Goal: Information Seeking & Learning: Learn about a topic

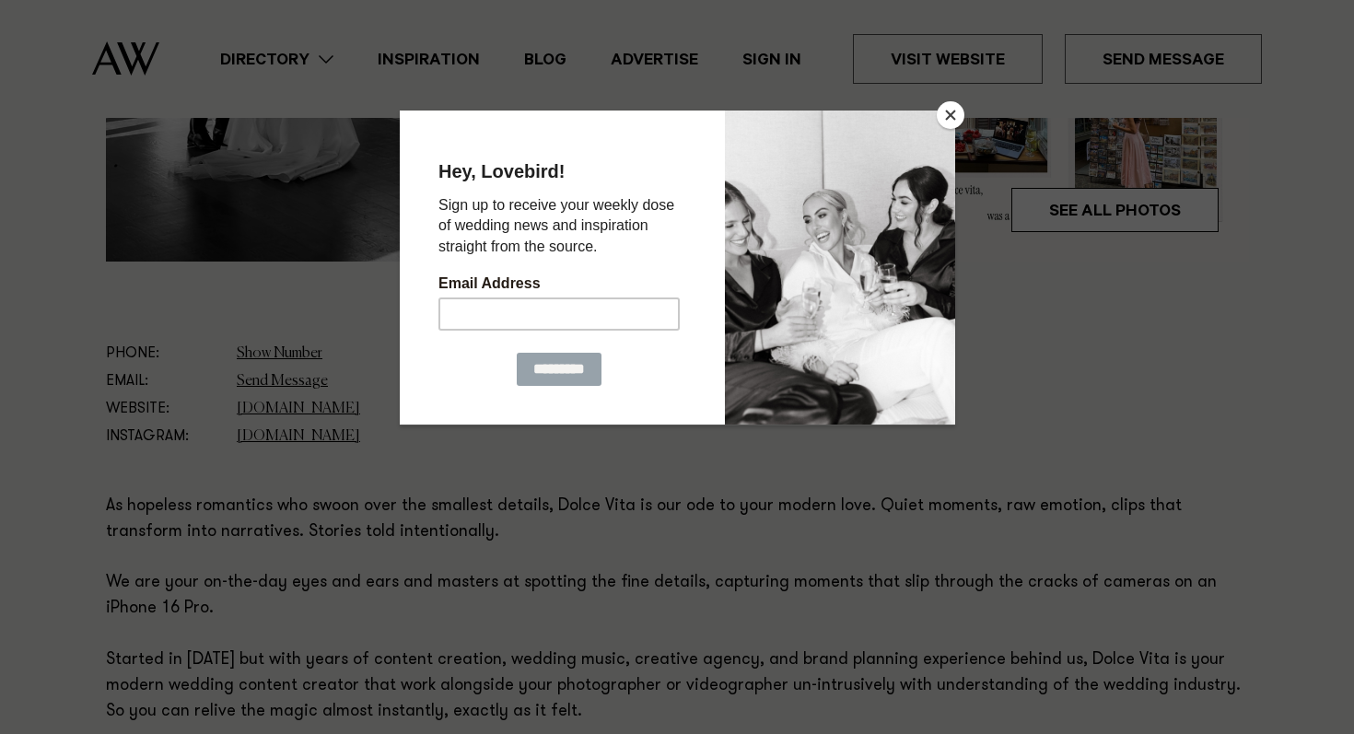
scroll to position [819, 0]
click at [954, 108] on button "Close" at bounding box center [950, 115] width 28 height 28
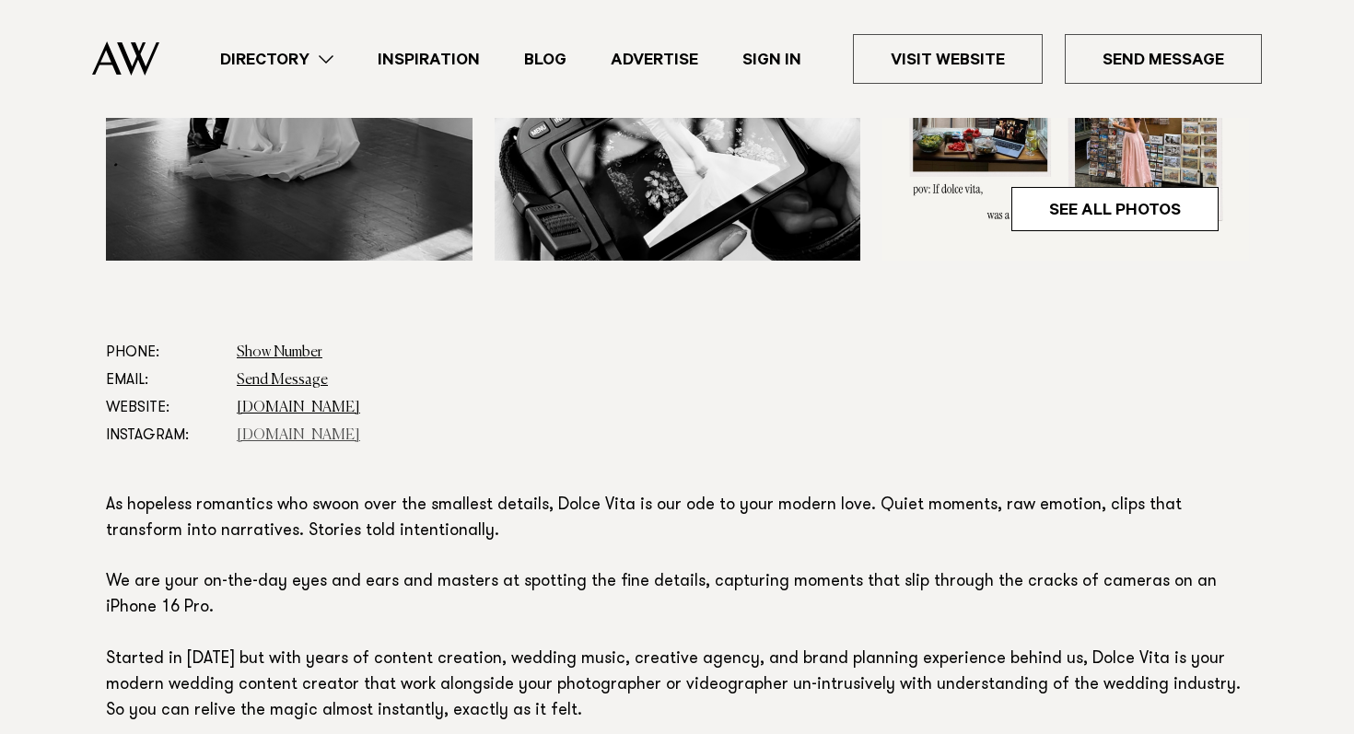
click at [285, 434] on link "[DOMAIN_NAME]" at bounding box center [298, 435] width 123 height 15
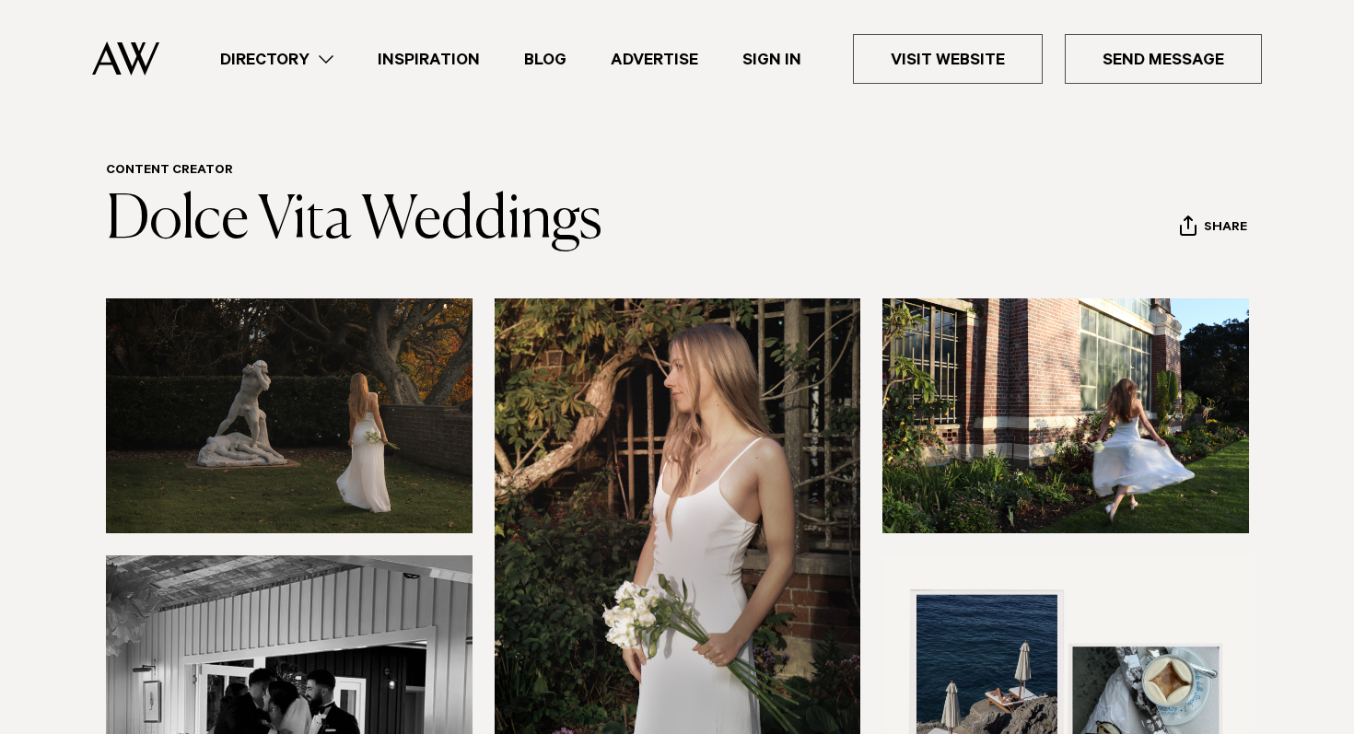
scroll to position [0, 0]
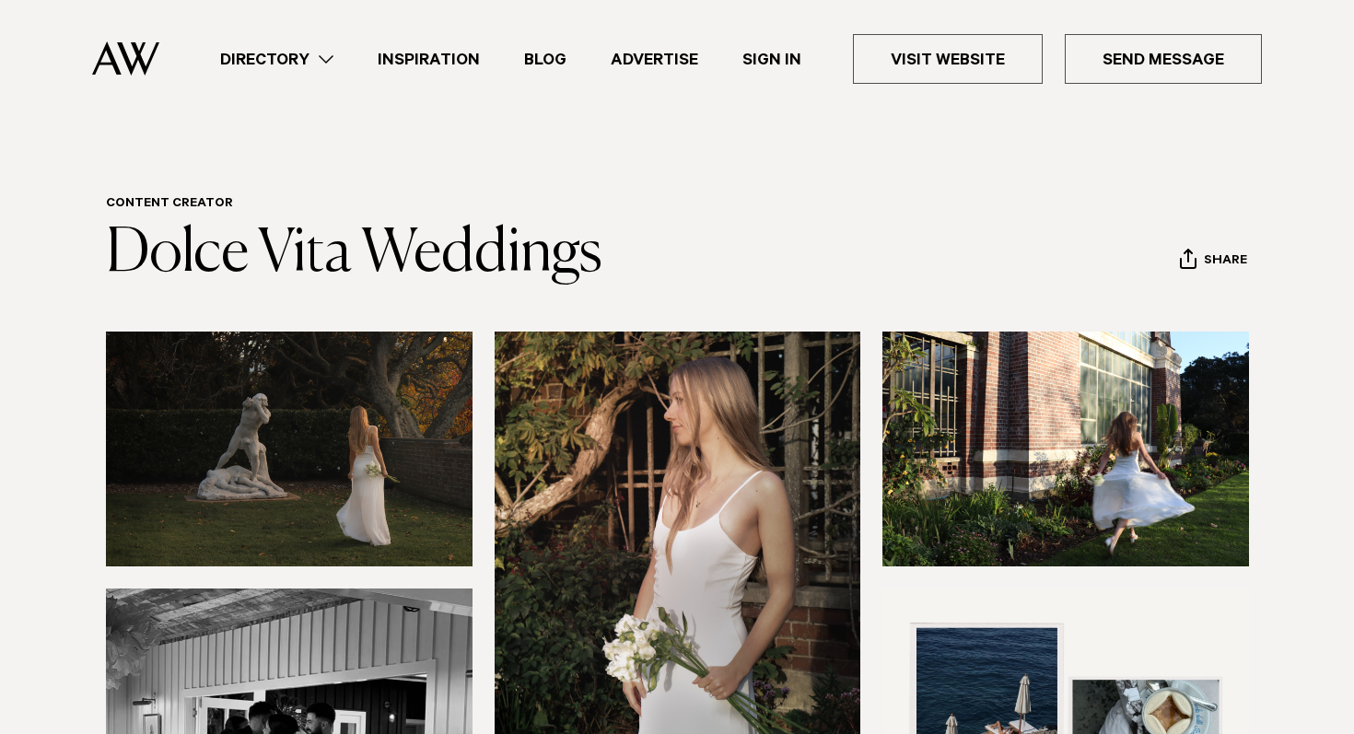
click at [273, 50] on link "Directory" at bounding box center [276, 59] width 157 height 25
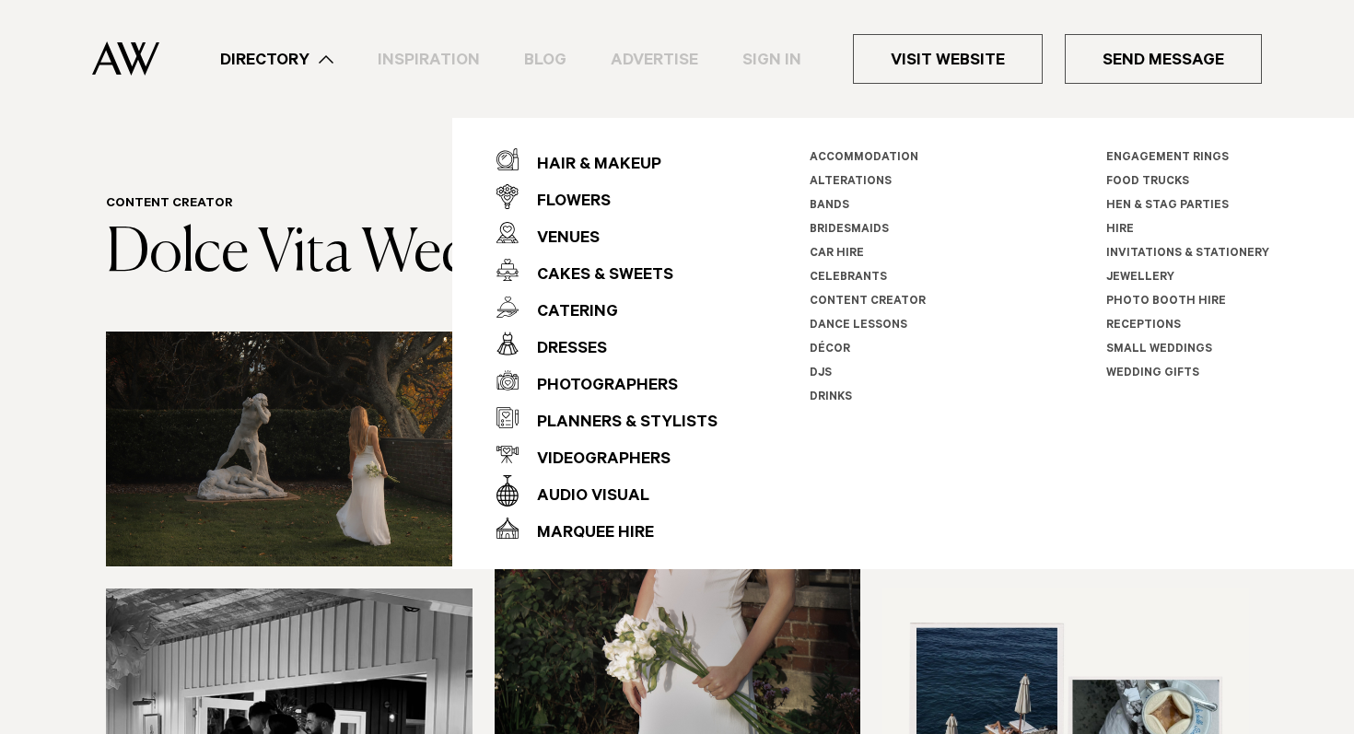
click at [273, 50] on link "Directory" at bounding box center [276, 59] width 157 height 25
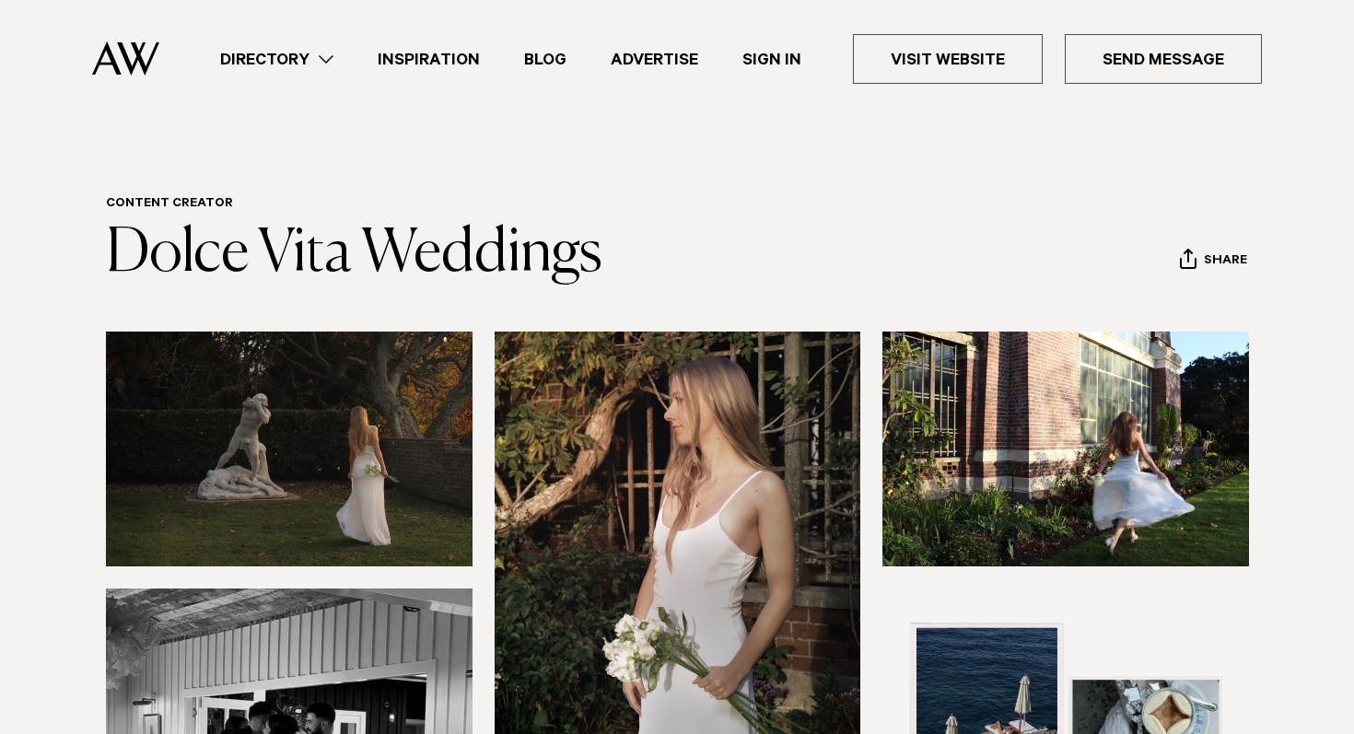
click at [443, 57] on link "Inspiration" at bounding box center [428, 59] width 146 height 25
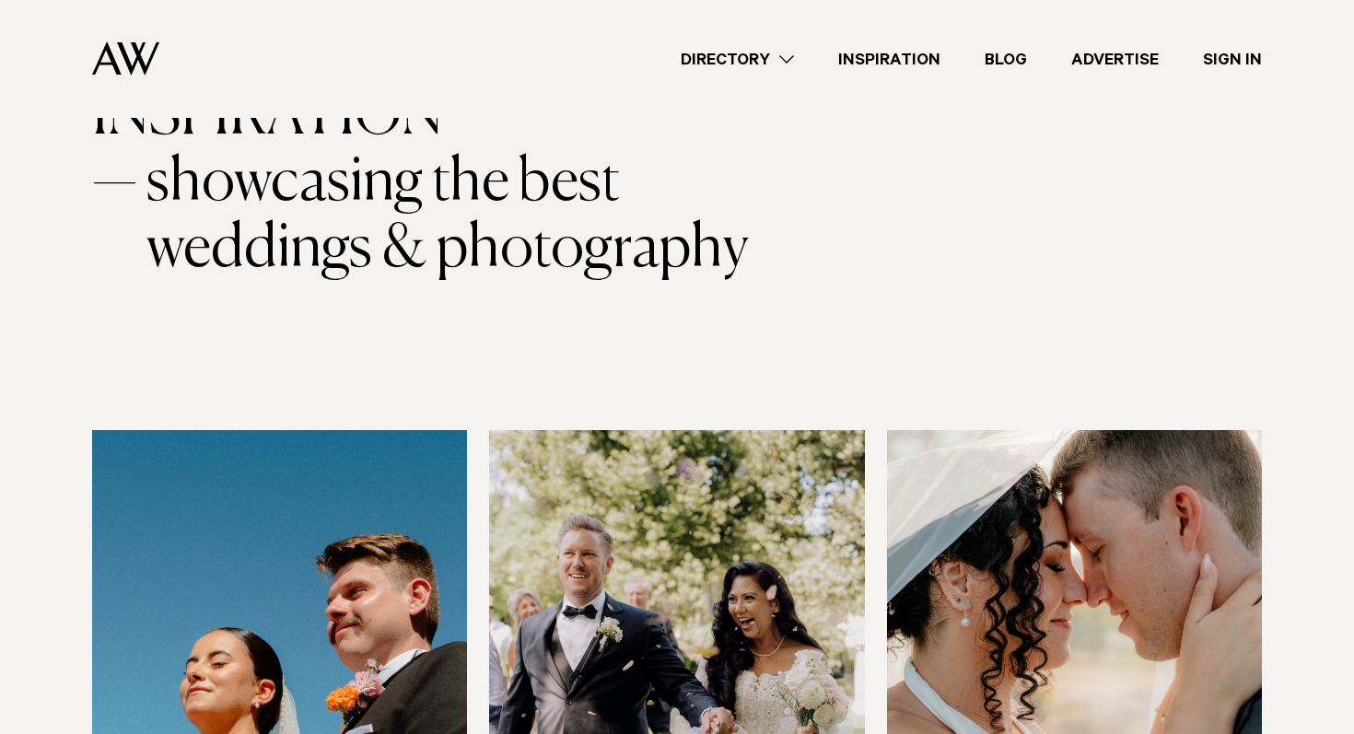
scroll to position [63, 0]
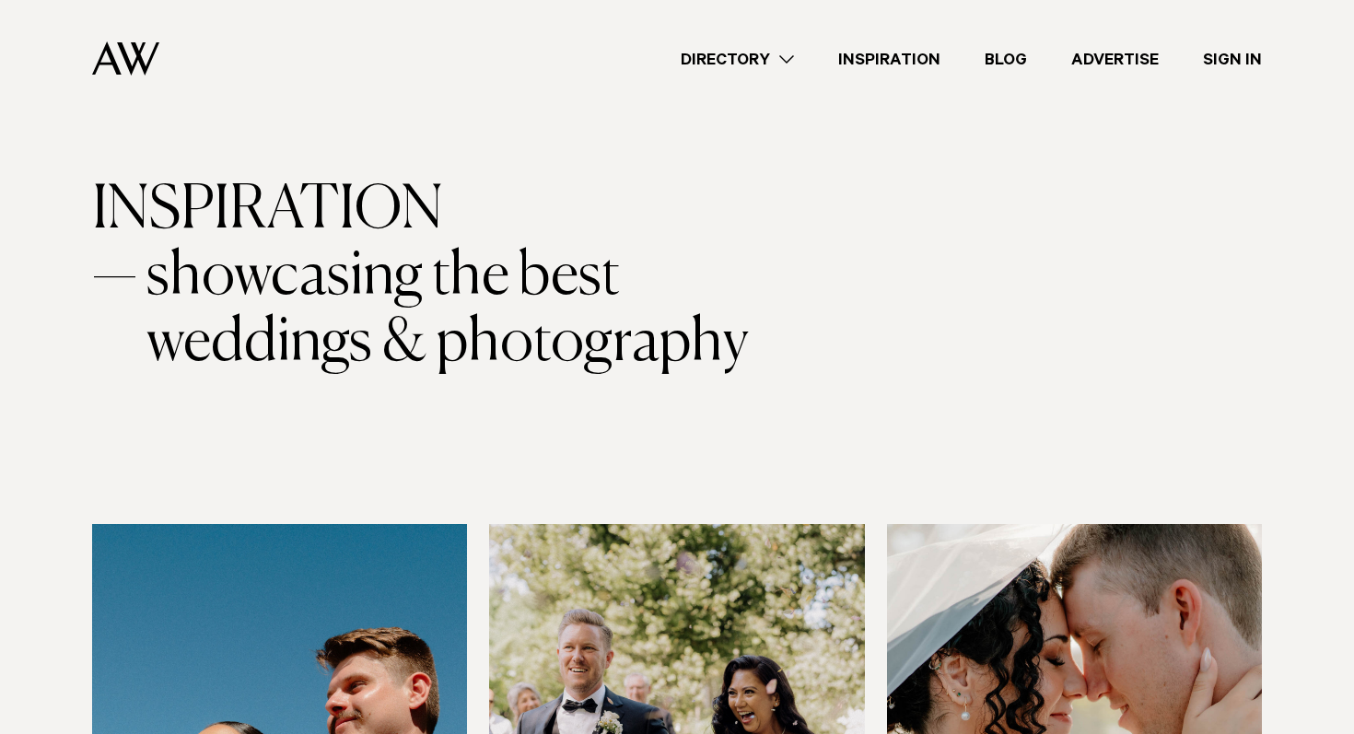
click at [761, 45] on div "Directory Hair & Makeup Flowers Venues Cakes & Sweets" at bounding box center [717, 59] width 1087 height 118
click at [764, 55] on link "Directory" at bounding box center [736, 59] width 157 height 25
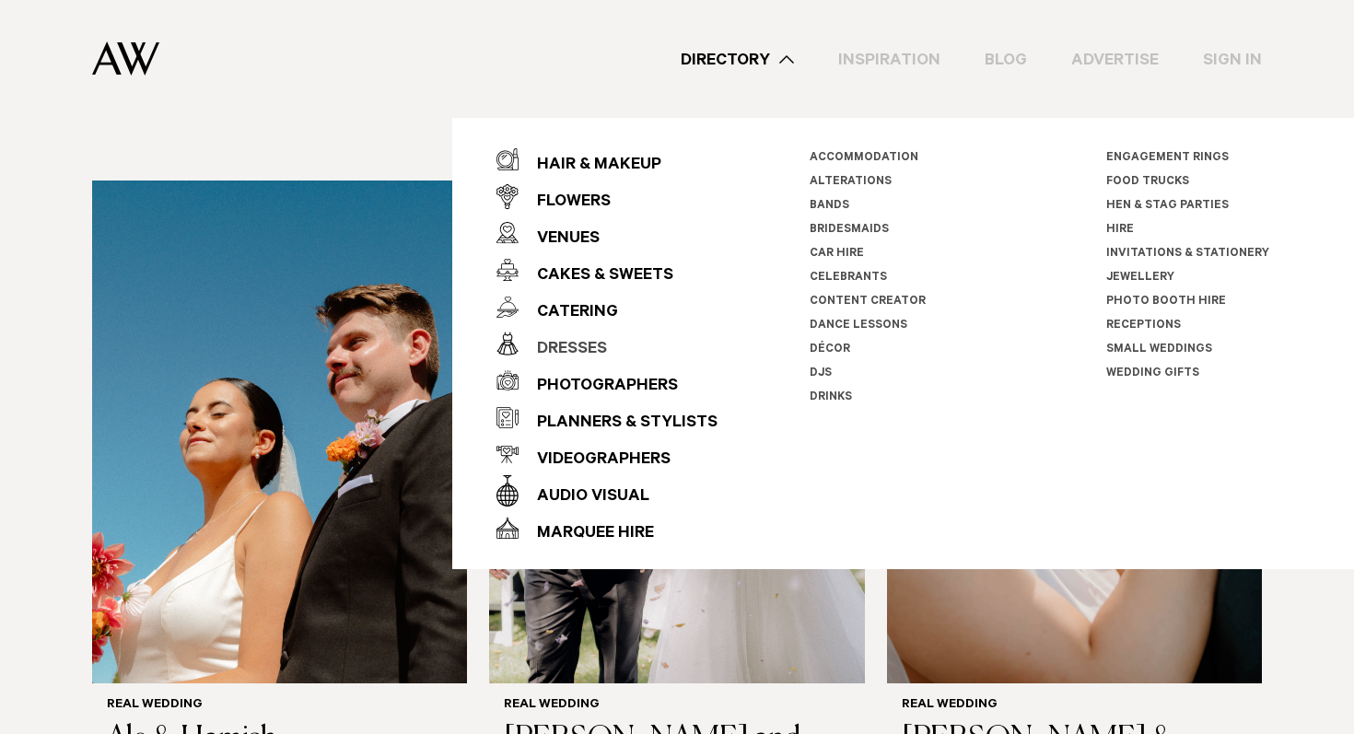
scroll to position [382, 0]
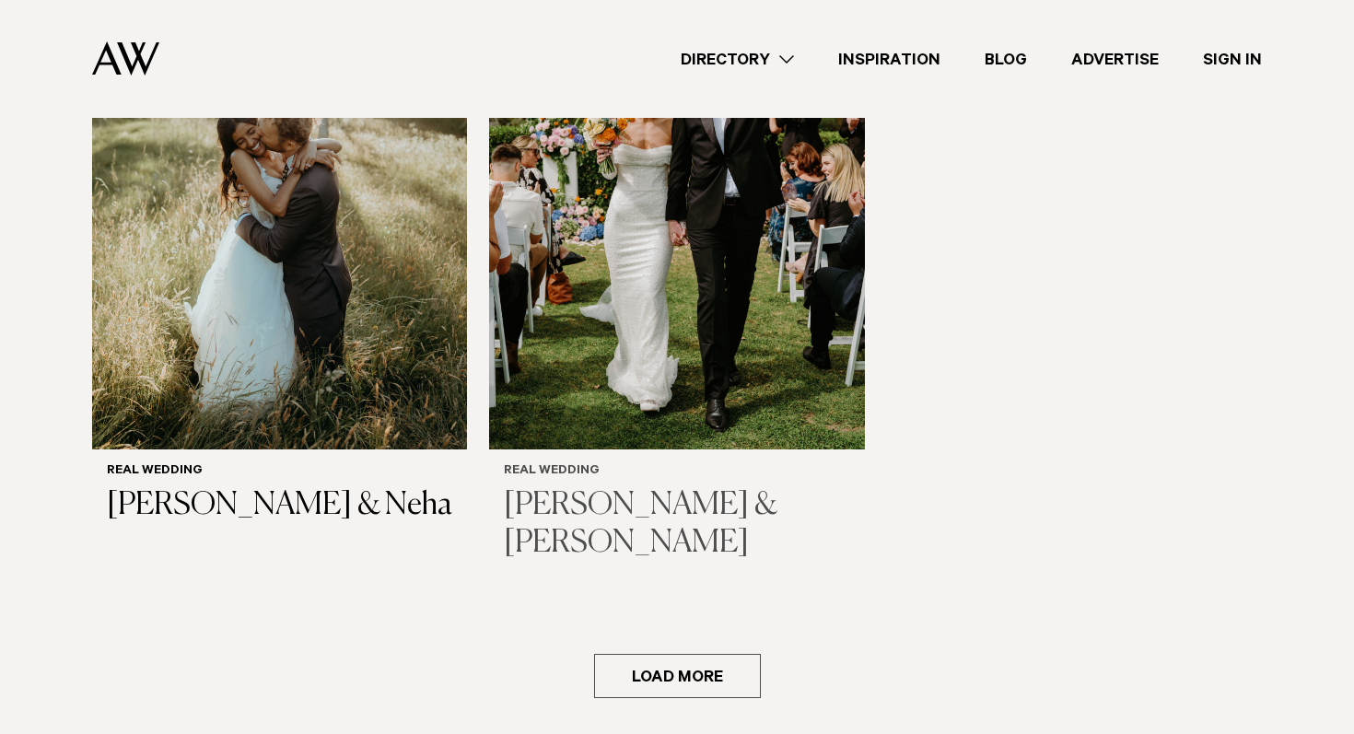
scroll to position [2692, 0]
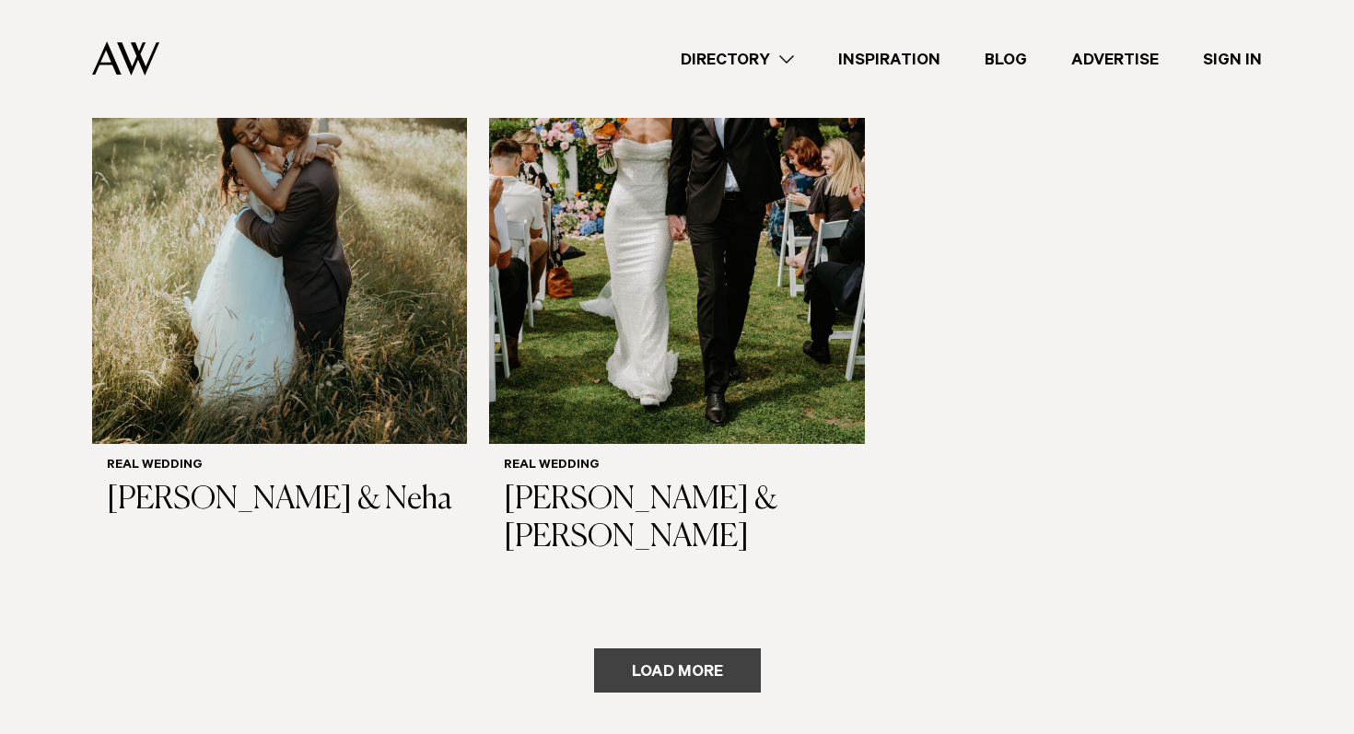
click at [695, 648] on button "Load more" at bounding box center [677, 670] width 167 height 44
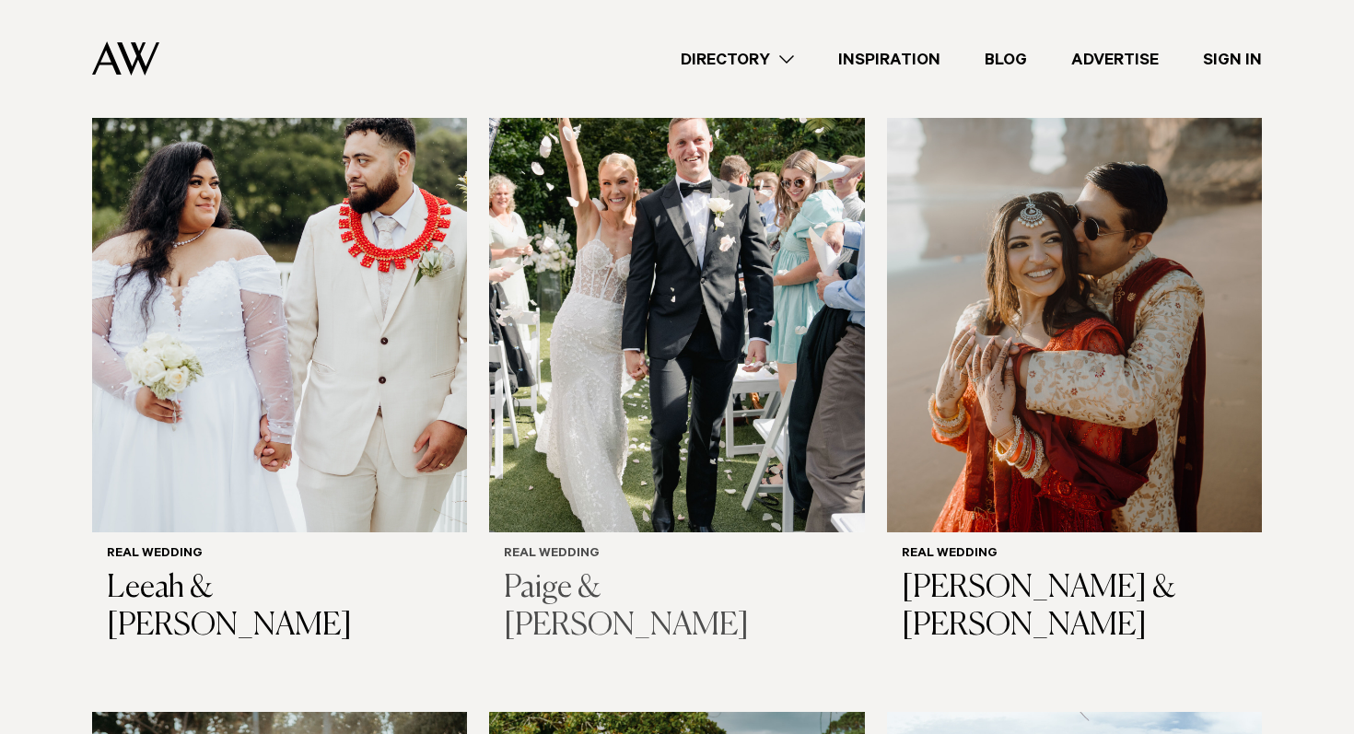
scroll to position [1911, 0]
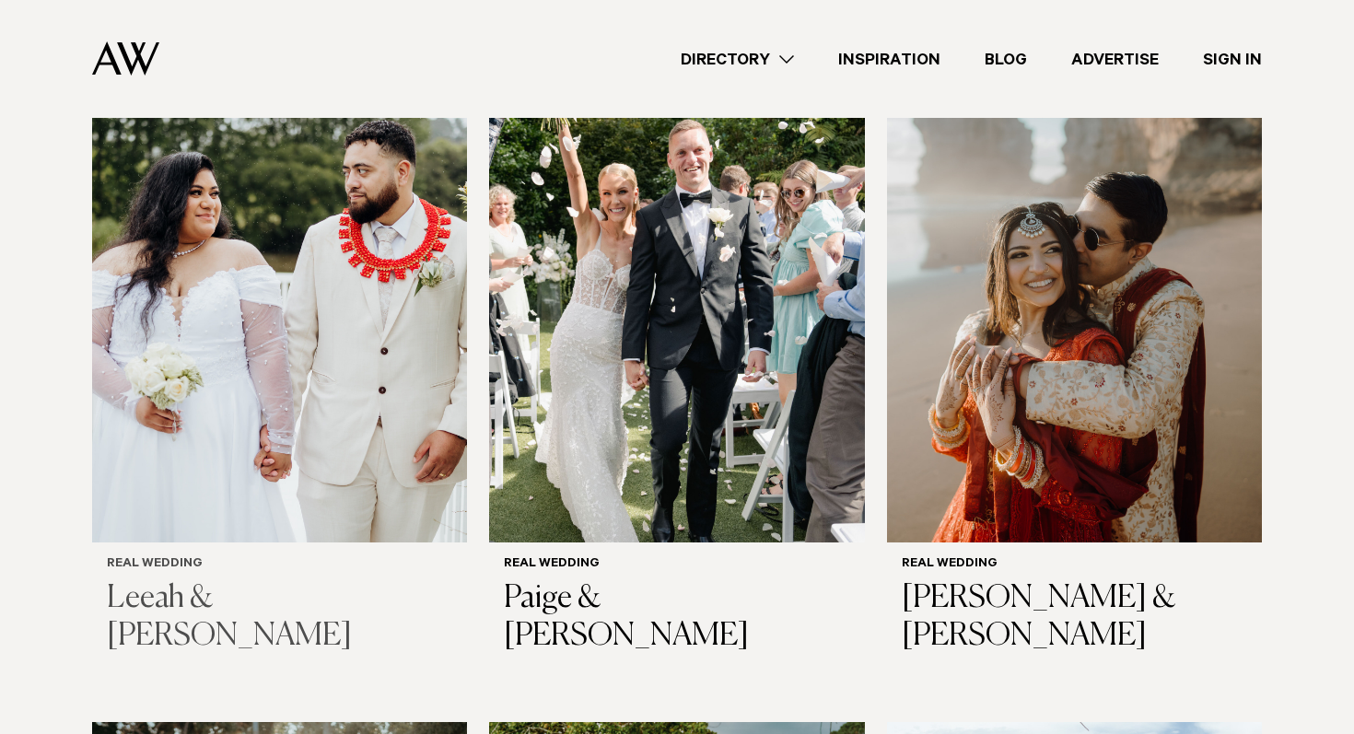
click at [149, 557] on h6 "Real Wedding" at bounding box center [279, 565] width 345 height 16
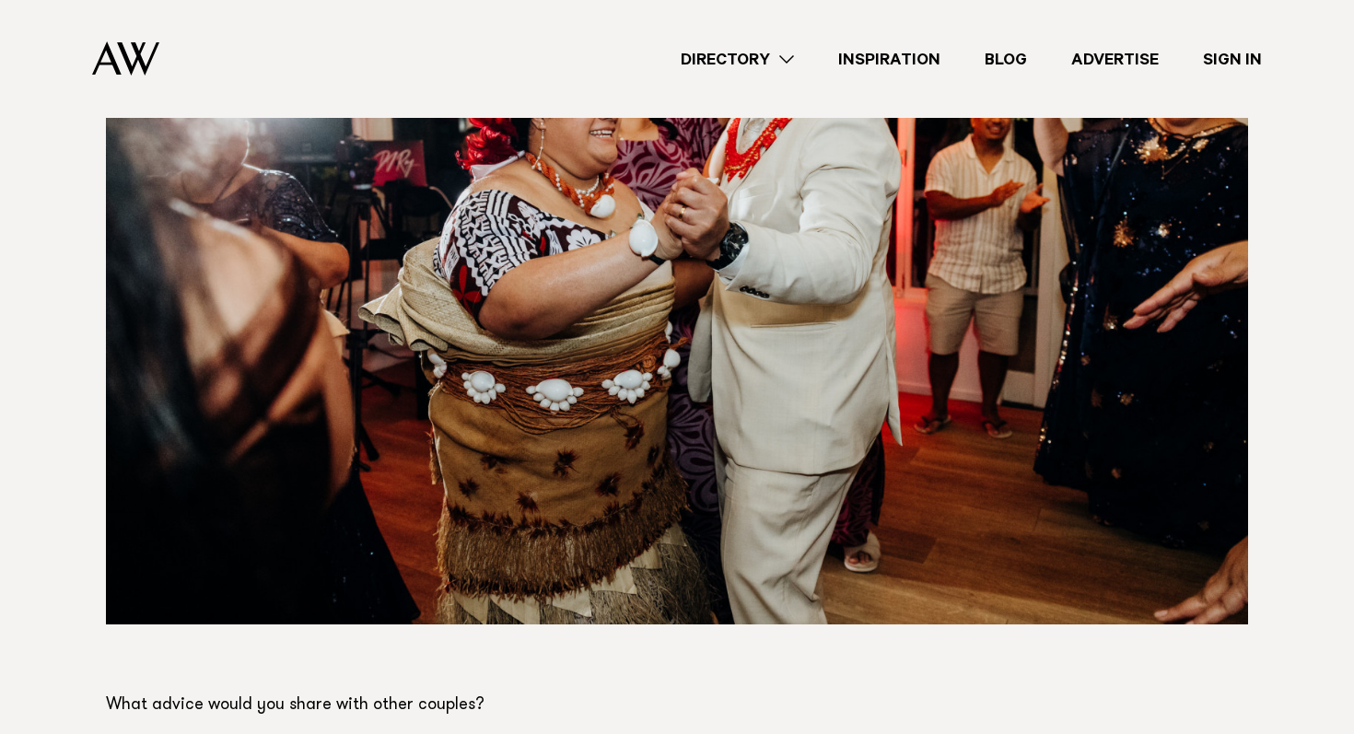
scroll to position [8173, 0]
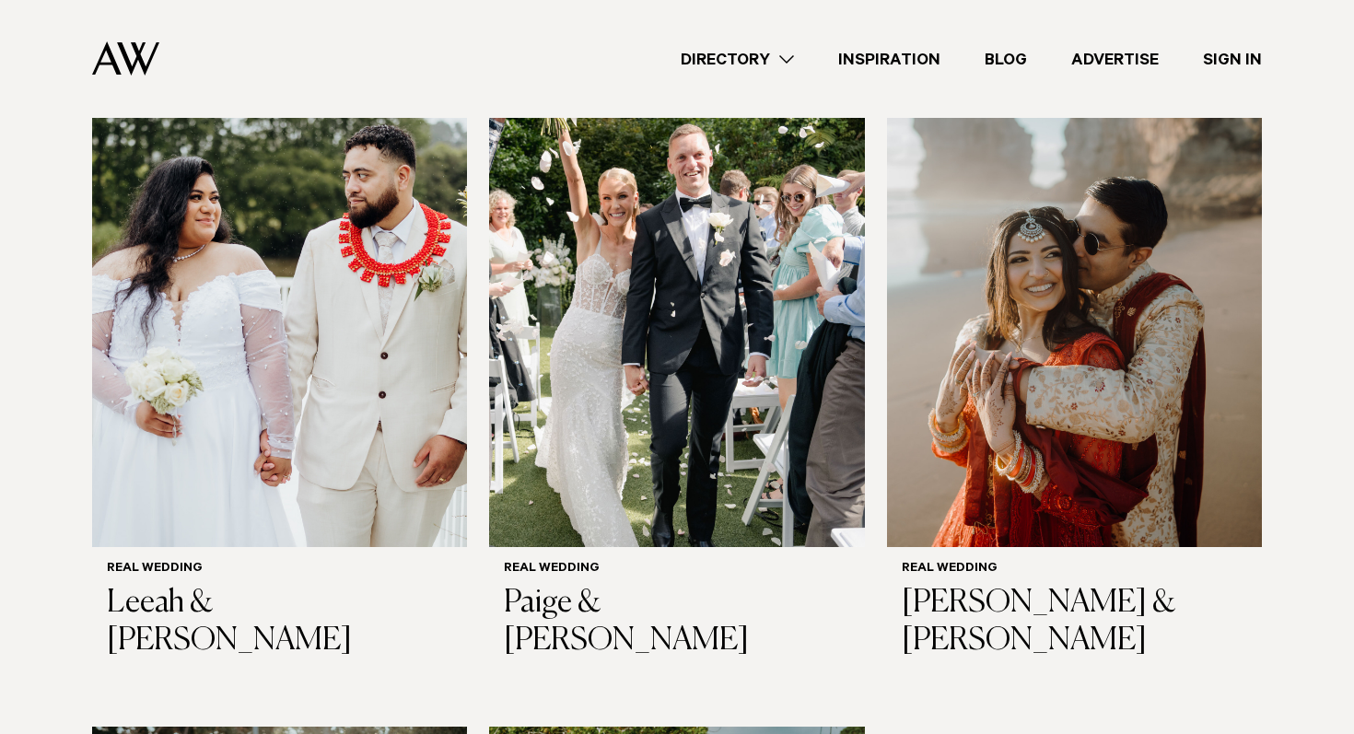
scroll to position [1911, 0]
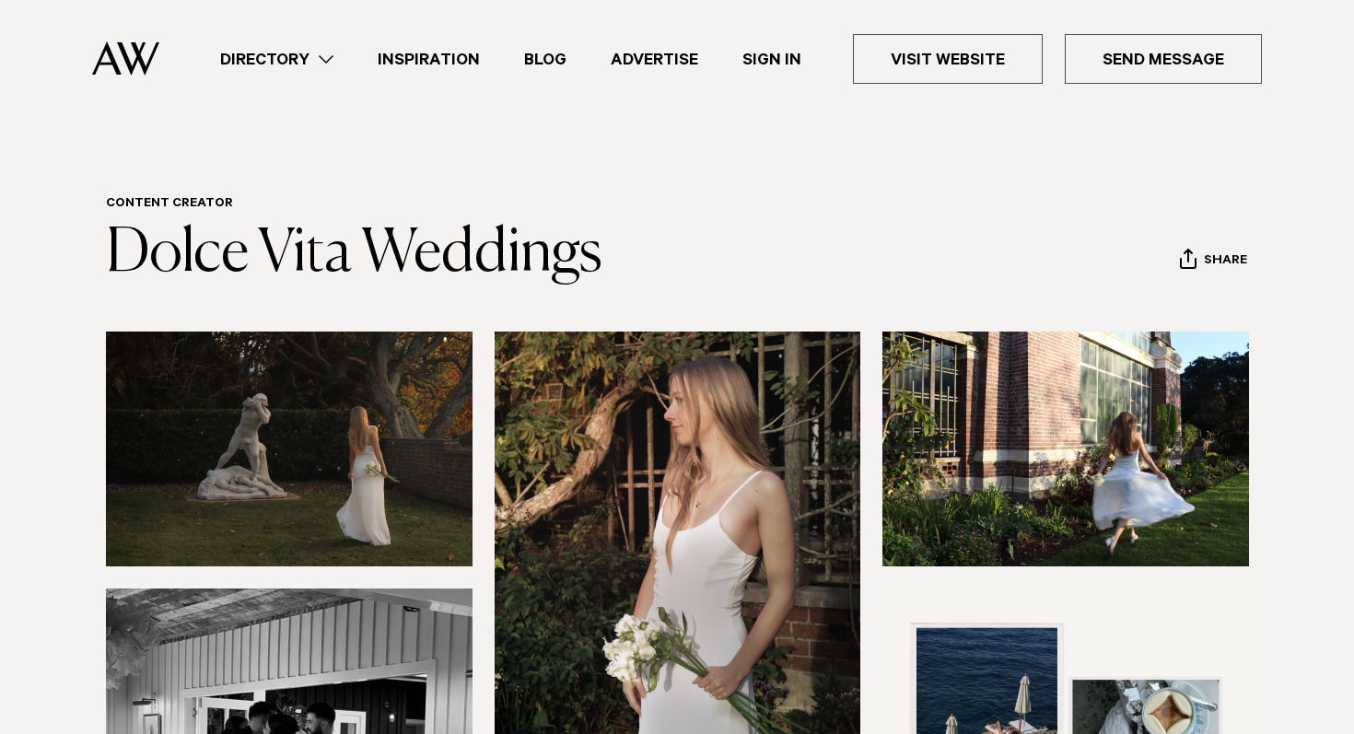
click at [325, 56] on link "Directory" at bounding box center [276, 59] width 157 height 25
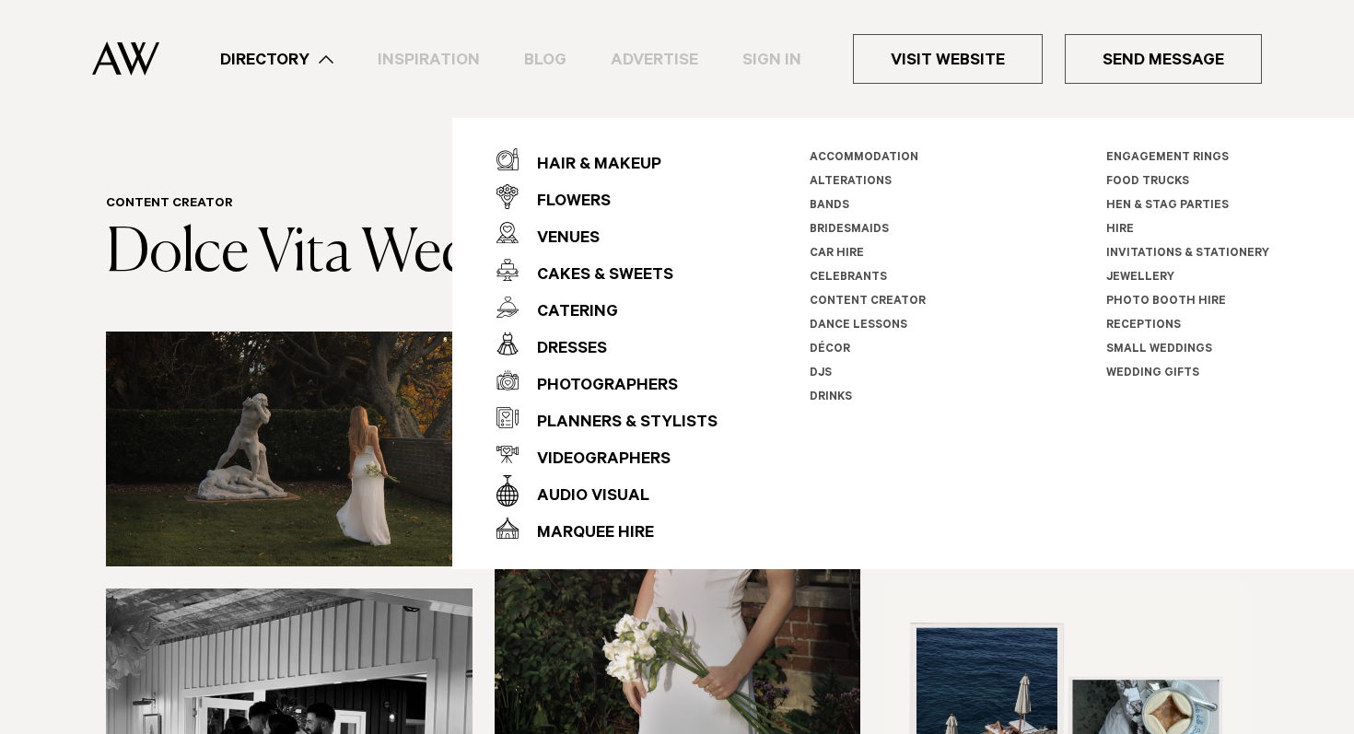
click at [364, 222] on h1 "Dolce Vita Weddings" at bounding box center [354, 254] width 496 height 66
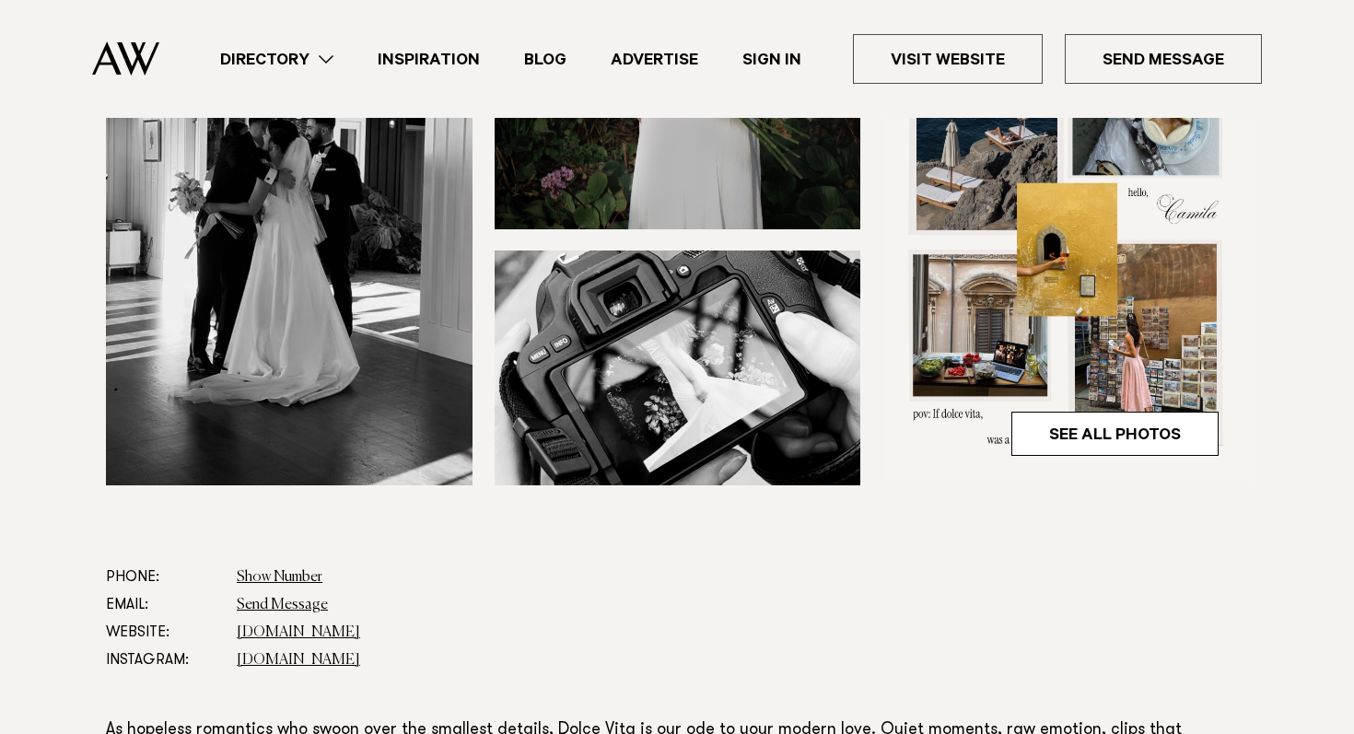
scroll to position [609, 0]
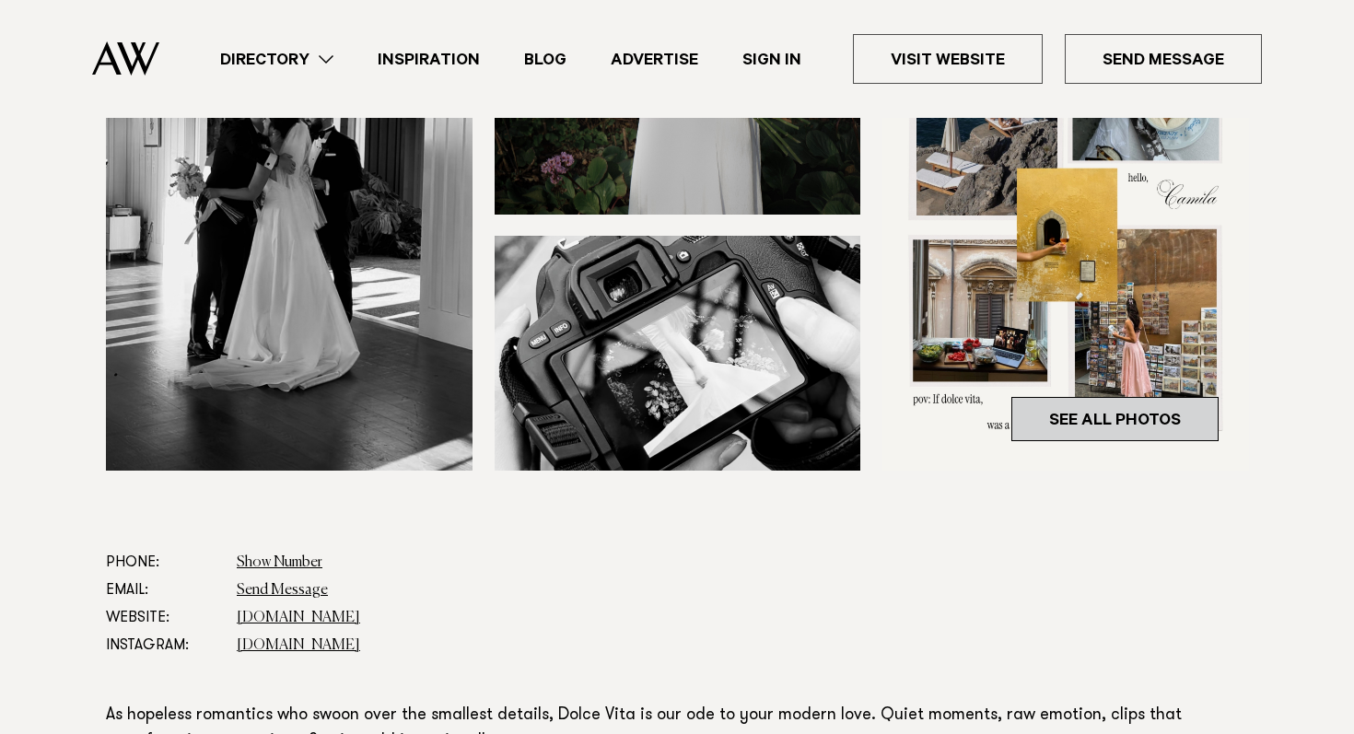
click at [1141, 421] on link "See All Photos" at bounding box center [1114, 419] width 207 height 44
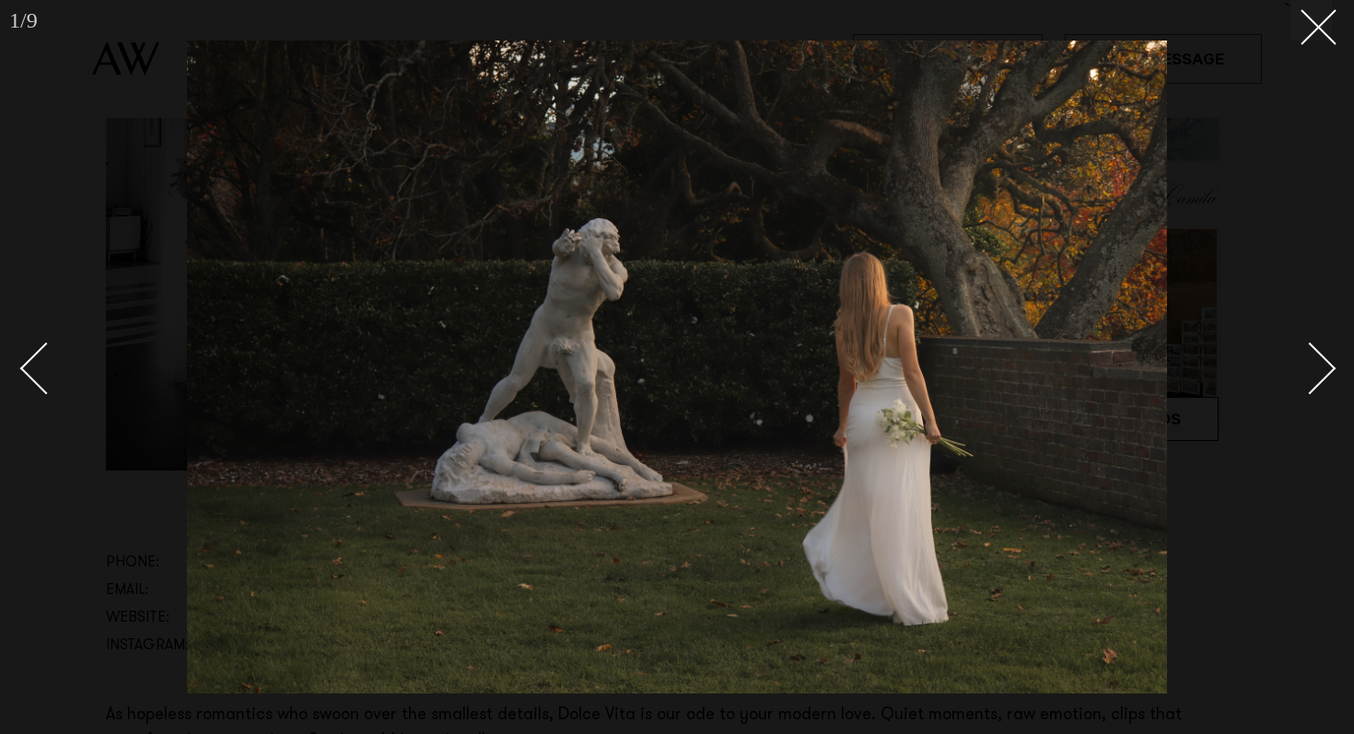
click at [1312, 351] on div "Next slide" at bounding box center [1310, 368] width 52 height 52
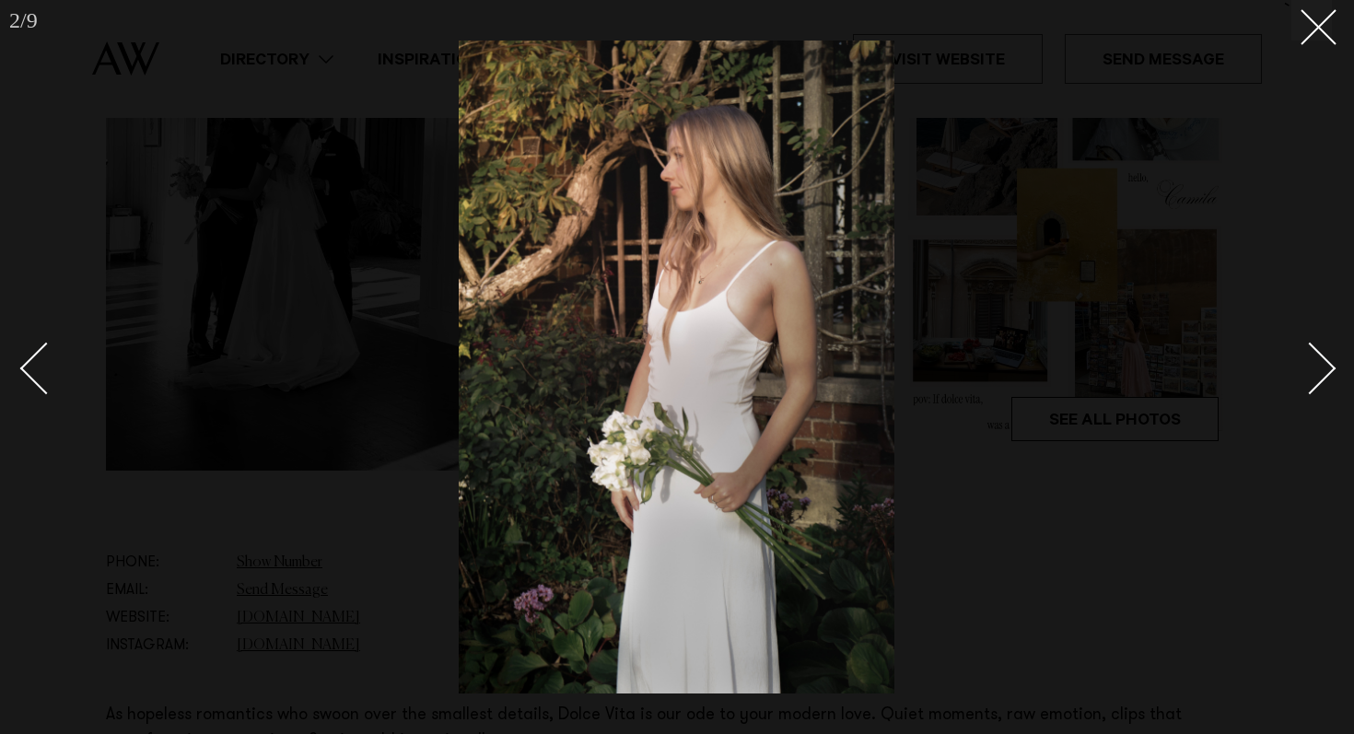
click at [1312, 351] on div "Next slide" at bounding box center [1310, 368] width 52 height 52
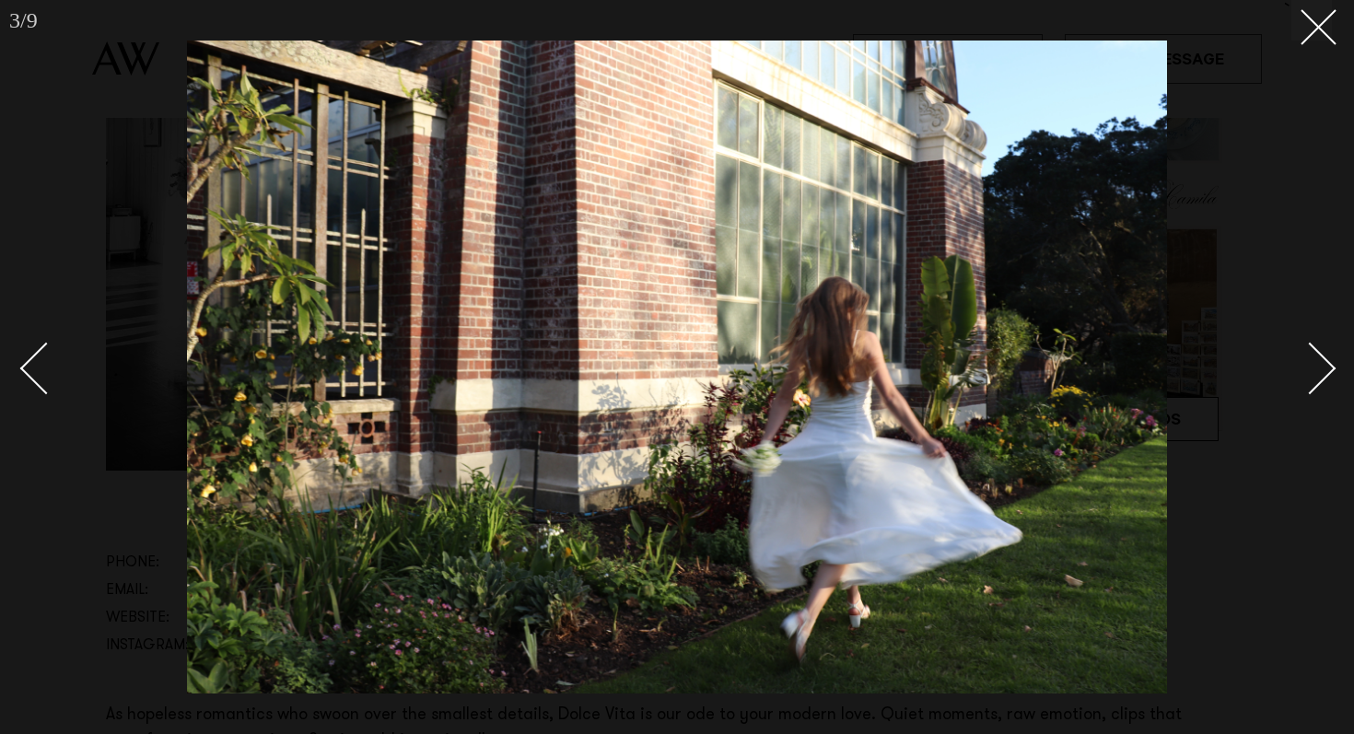
click at [1312, 351] on div "Next slide" at bounding box center [1310, 368] width 52 height 52
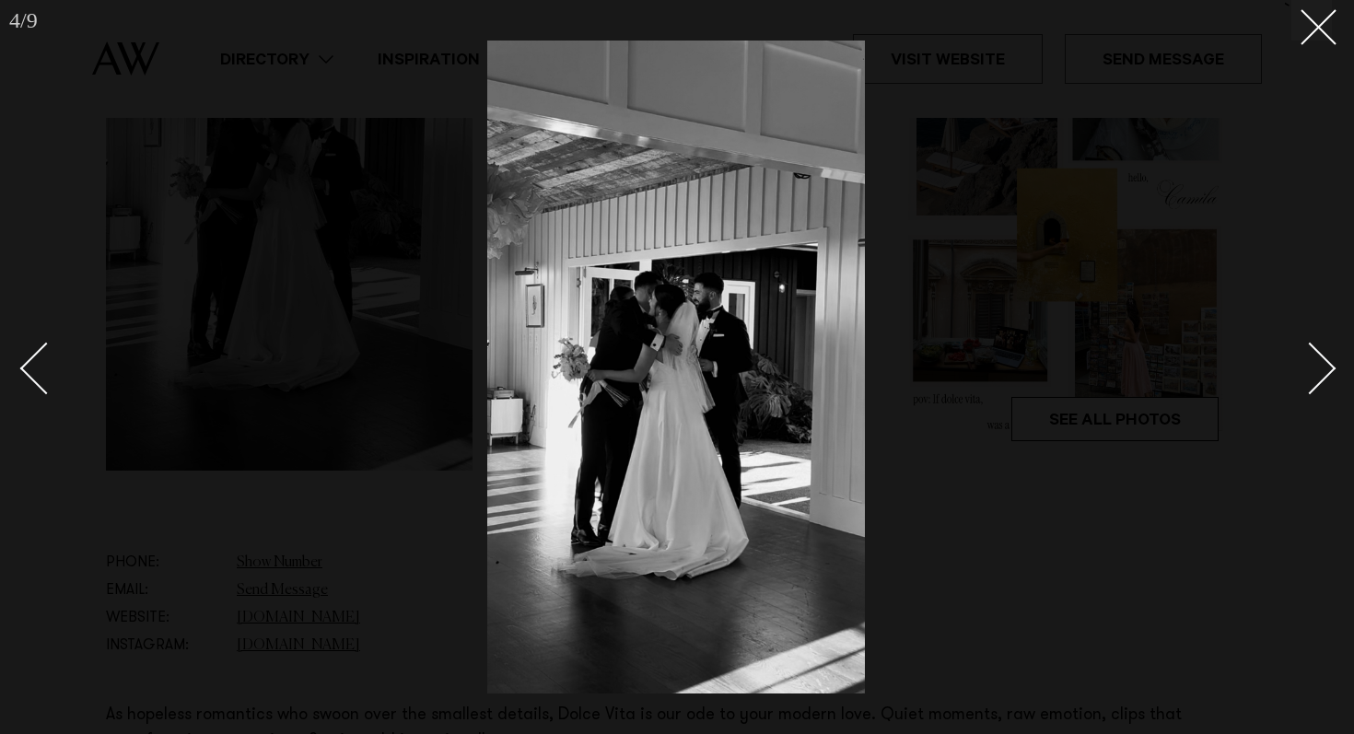
click at [1312, 351] on div "Next slide" at bounding box center [1310, 368] width 52 height 52
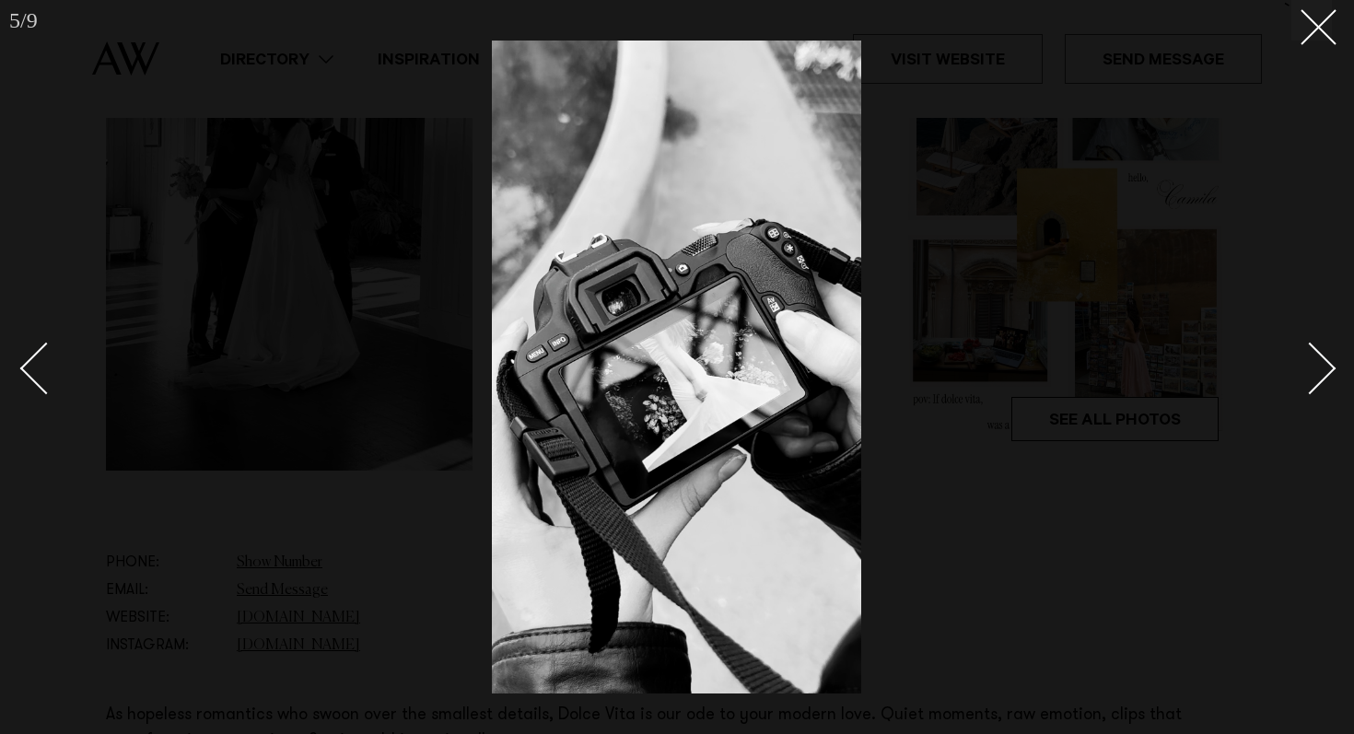
click at [1312, 351] on div "Next slide" at bounding box center [1310, 368] width 52 height 52
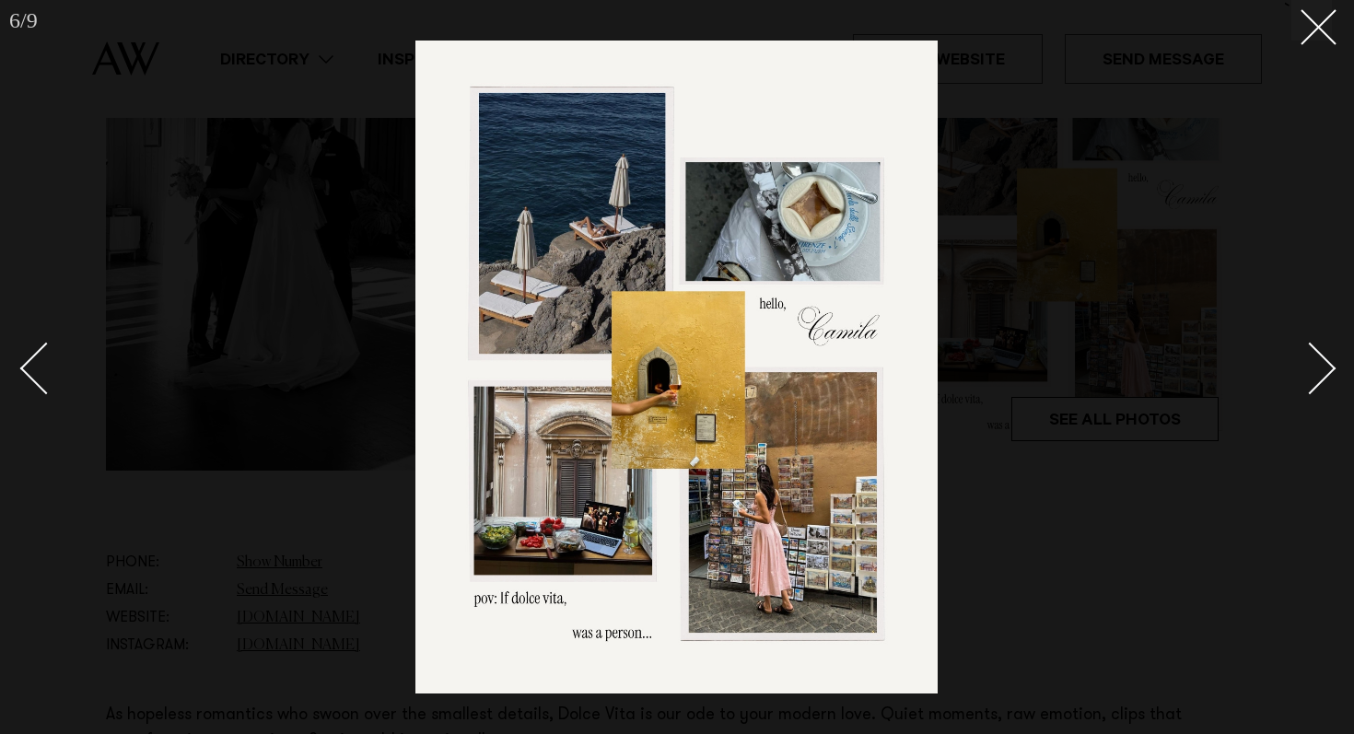
click at [1312, 351] on div "Next slide" at bounding box center [1310, 368] width 52 height 52
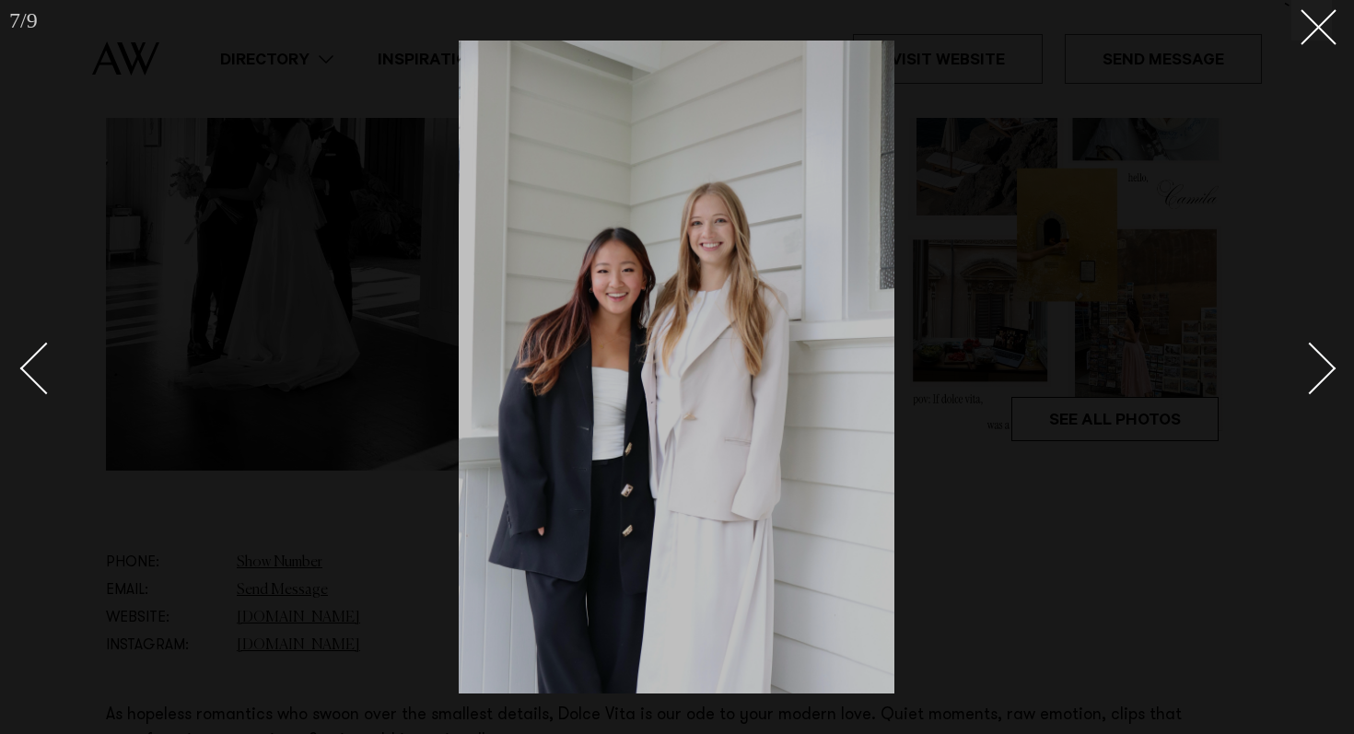
click at [1312, 344] on div "Next slide" at bounding box center [1310, 368] width 52 height 52
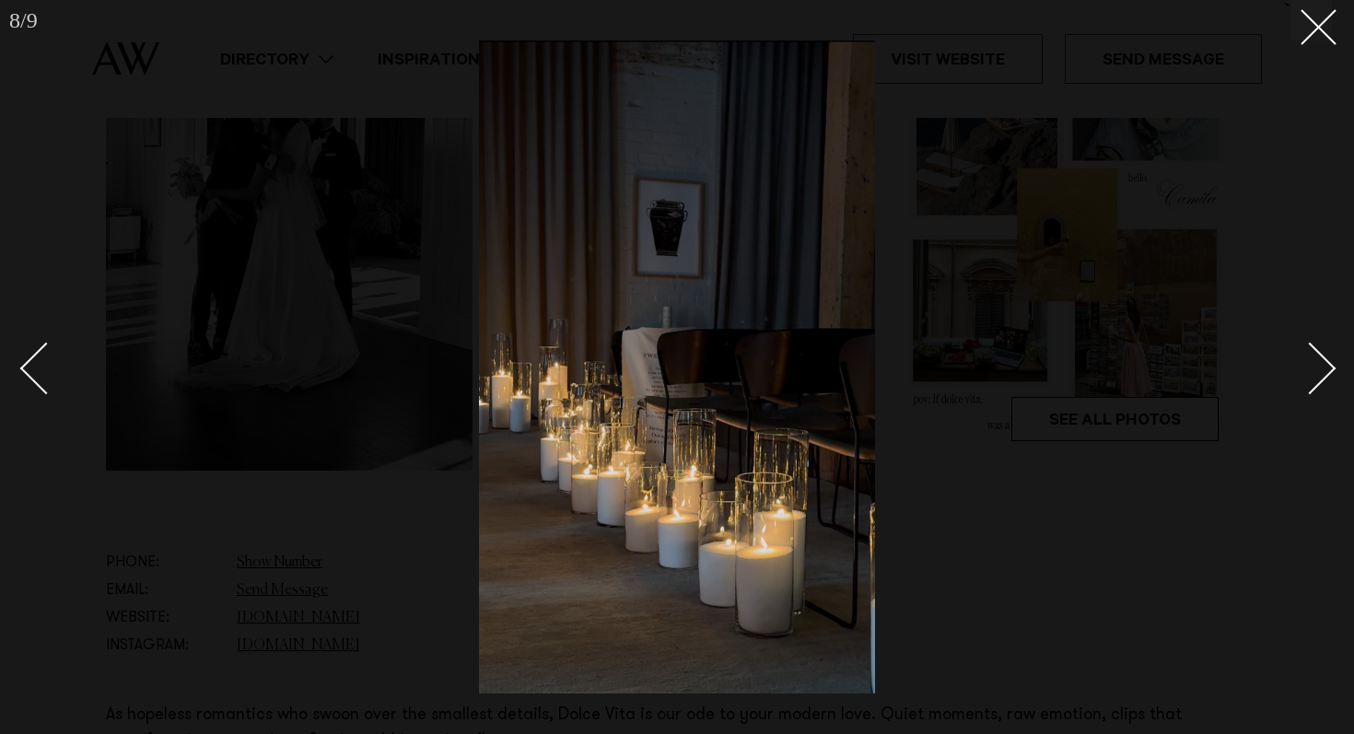
click at [1312, 344] on div "Next slide" at bounding box center [1310, 368] width 52 height 52
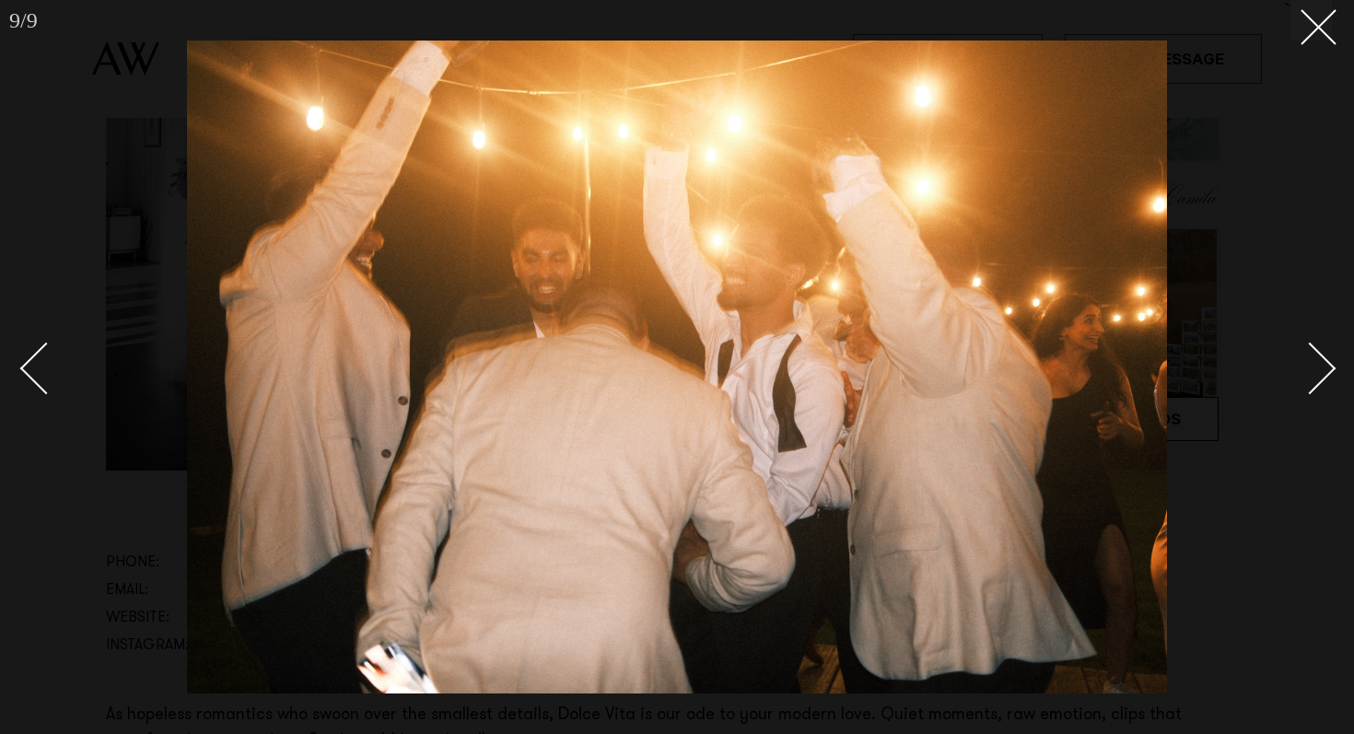
click at [1312, 344] on div "Next slide" at bounding box center [1310, 368] width 52 height 52
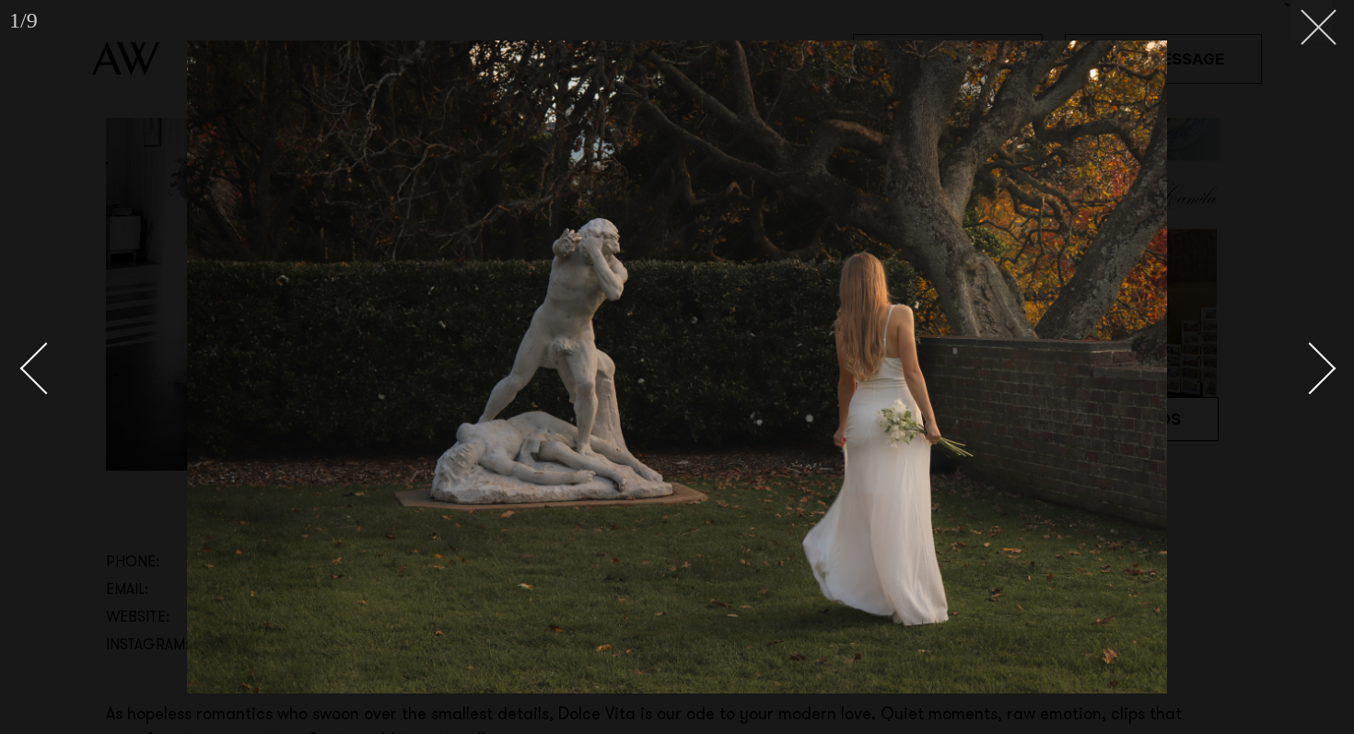
click at [1302, 14] on icon at bounding box center [1311, 20] width 22 height 22
